Goal: Task Accomplishment & Management: Use online tool/utility

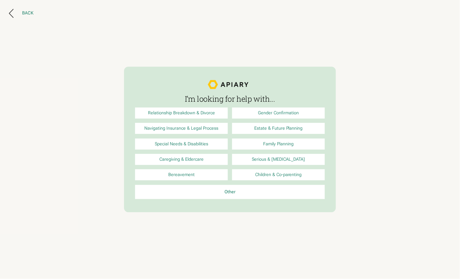
click at [22, 11] on div "Back" at bounding box center [27, 13] width 11 height 6
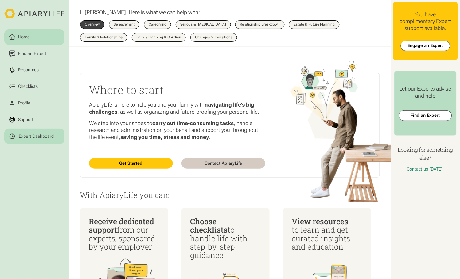
click at [36, 133] on div "Expert Dashboard" at bounding box center [36, 136] width 35 height 6
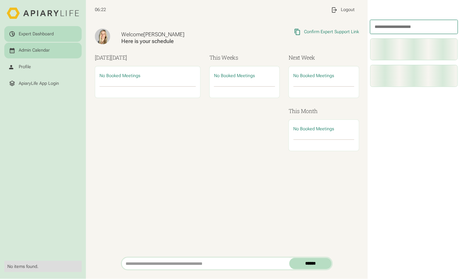
click at [22, 48] on div "Admin Calendar" at bounding box center [34, 51] width 31 height 6
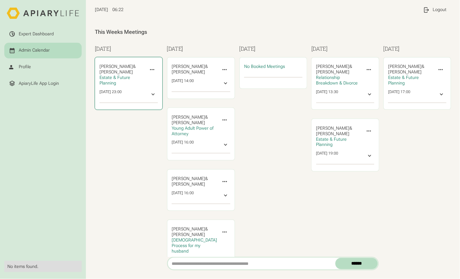
click at [149, 66] on icon at bounding box center [152, 69] width 7 height 7
click at [112, 145] on div "Monday Angela Hahn & ‍ Christopher Barkachi Estate & Future Planning Invite Exp…" at bounding box center [128, 223] width 67 height 359
